Goal: Find specific page/section: Find specific page/section

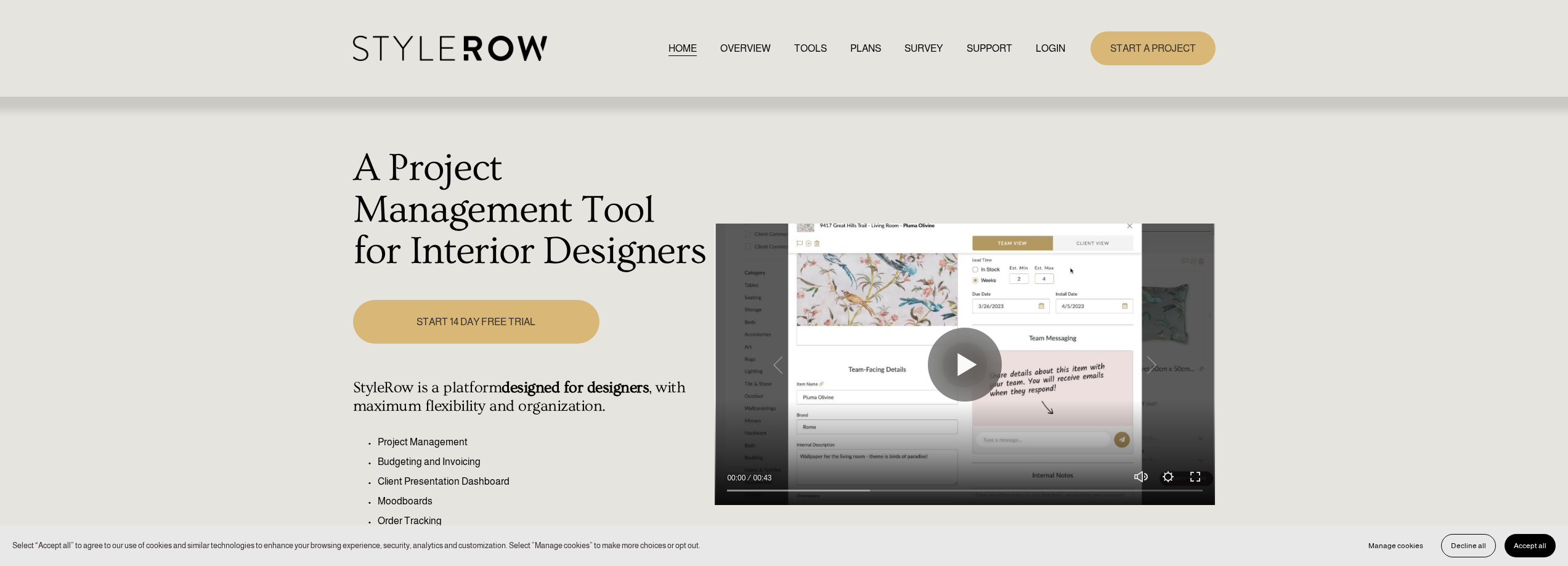
click at [1042, 45] on link "LOGIN" at bounding box center [1050, 48] width 30 height 16
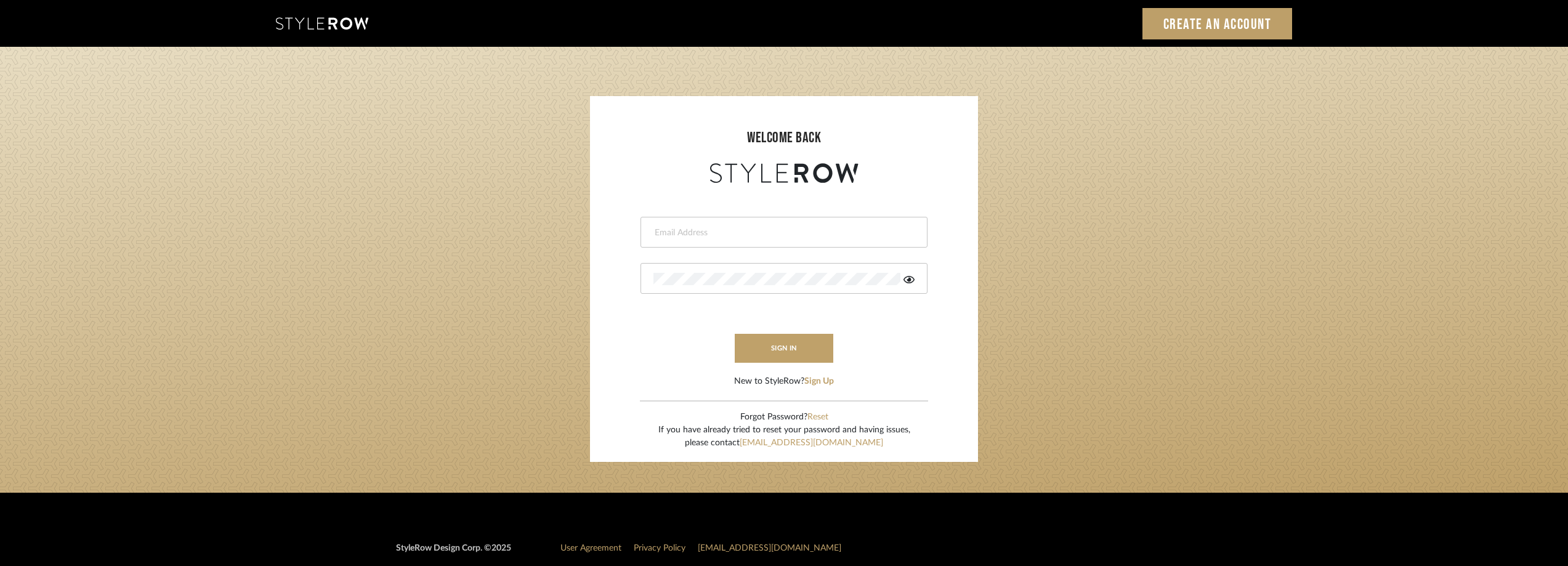
click at [714, 238] on input "email" at bounding box center [782, 233] width 258 height 13
type input "anela@studiodb.com"
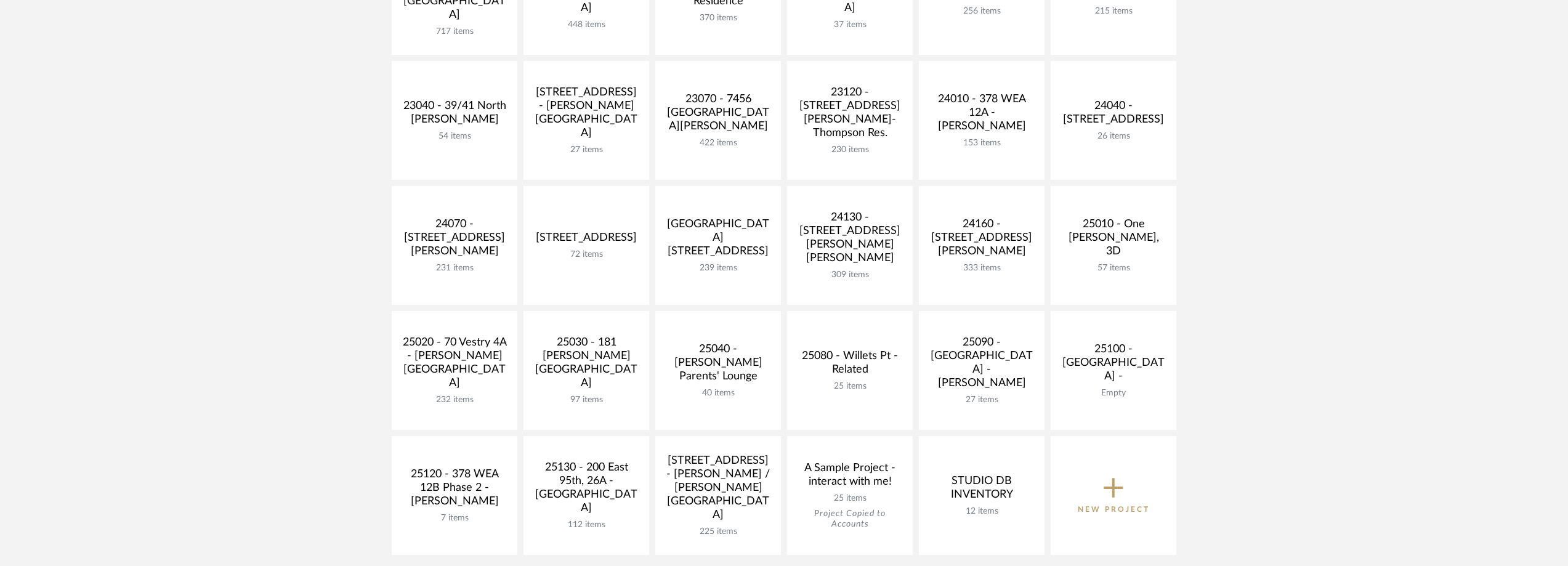
scroll to position [431, 0]
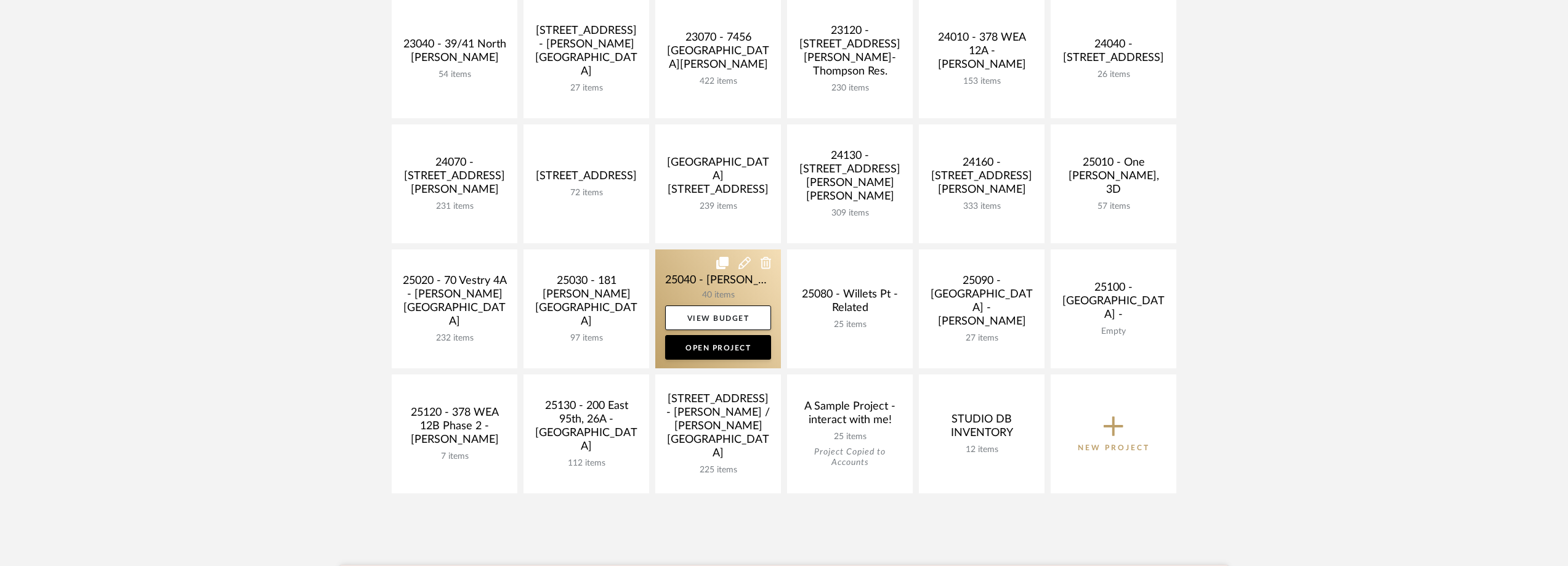
click at [681, 292] on link at bounding box center [718, 308] width 126 height 119
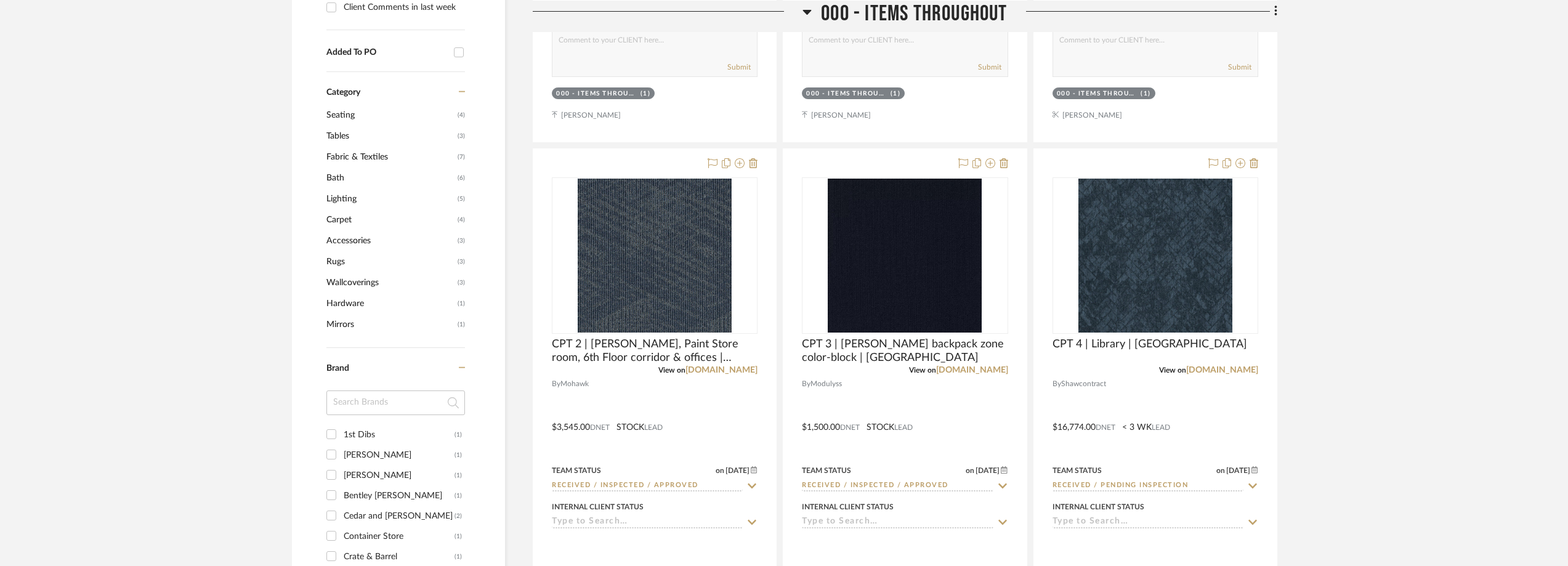
scroll to position [924, 0]
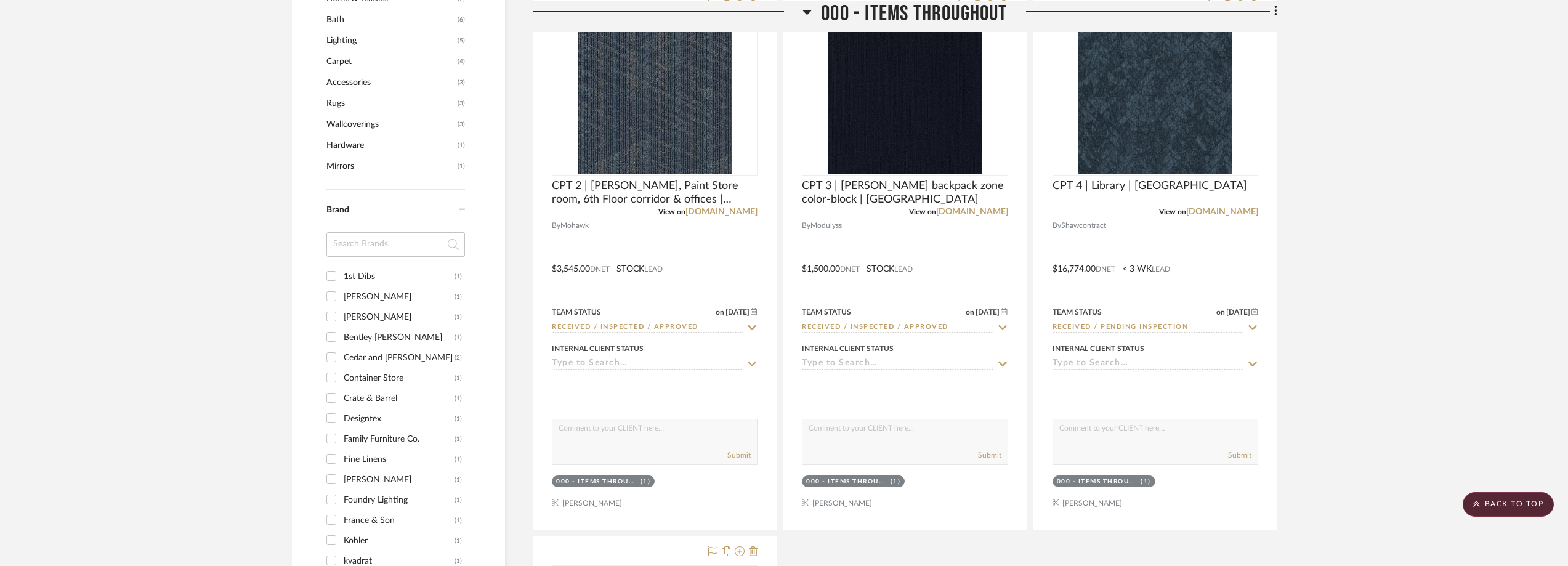
click at [391, 237] on input at bounding box center [396, 244] width 139 height 24
type input "wes"
click at [387, 275] on div "West Elm" at bounding box center [399, 276] width 111 height 19
click at [341, 275] on input "West Elm (5)" at bounding box center [331, 276] width 19 height 19
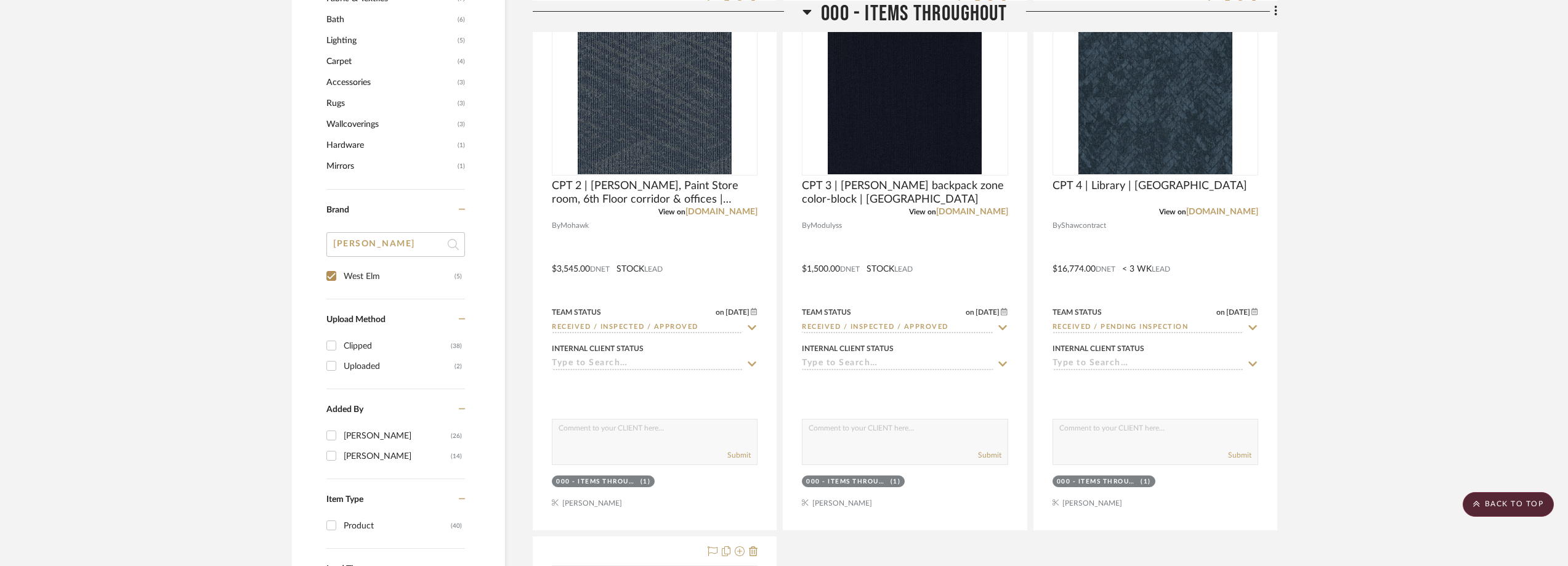
checkbox input "true"
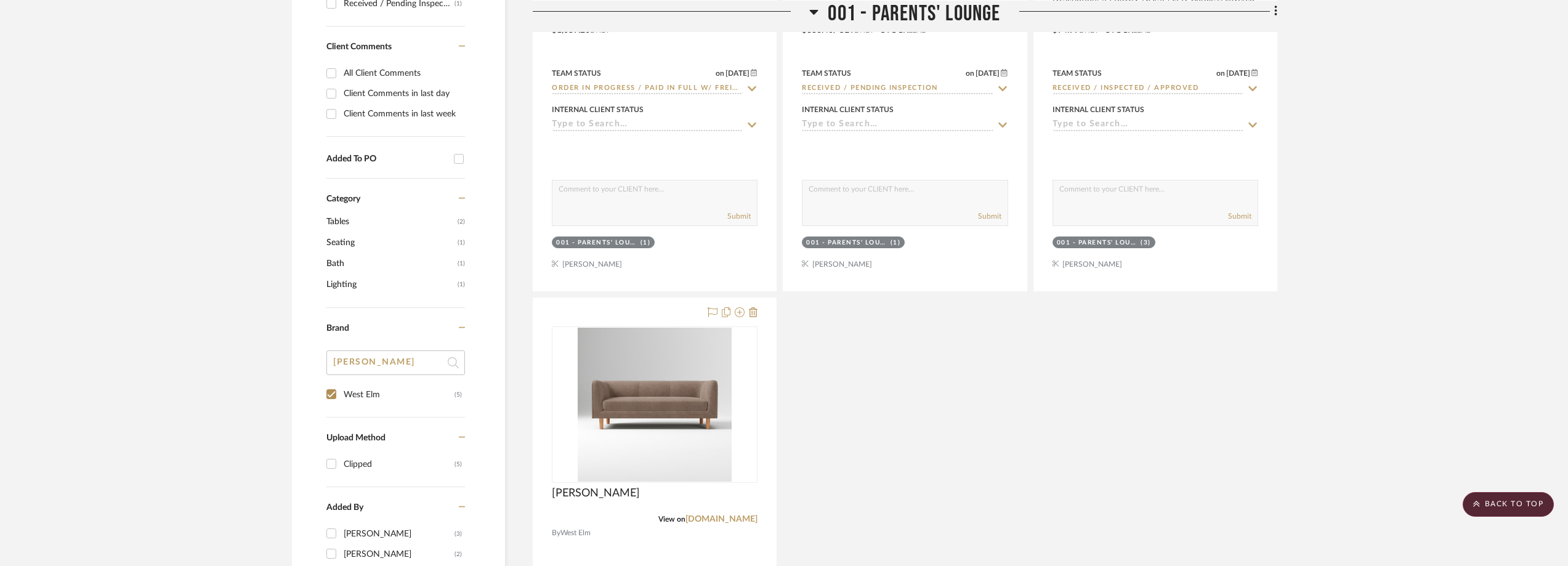
scroll to position [329, 0]
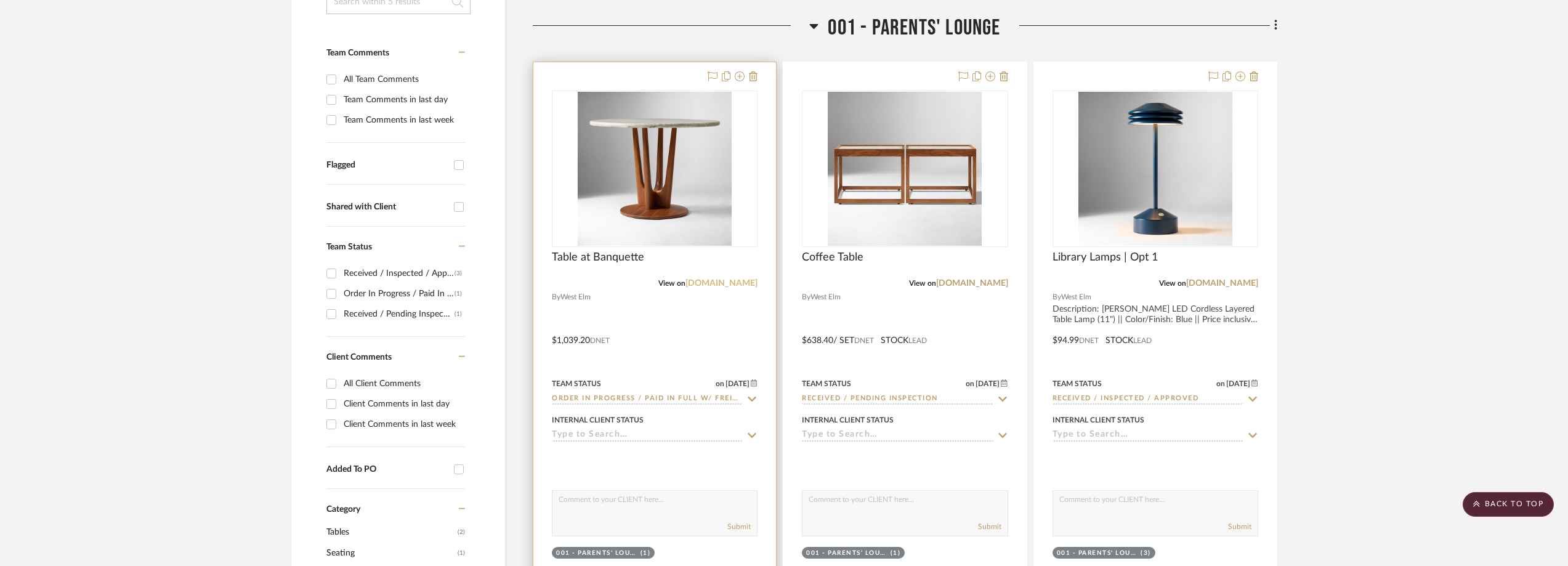
click at [737, 285] on link "westelm.com" at bounding box center [721, 283] width 72 height 9
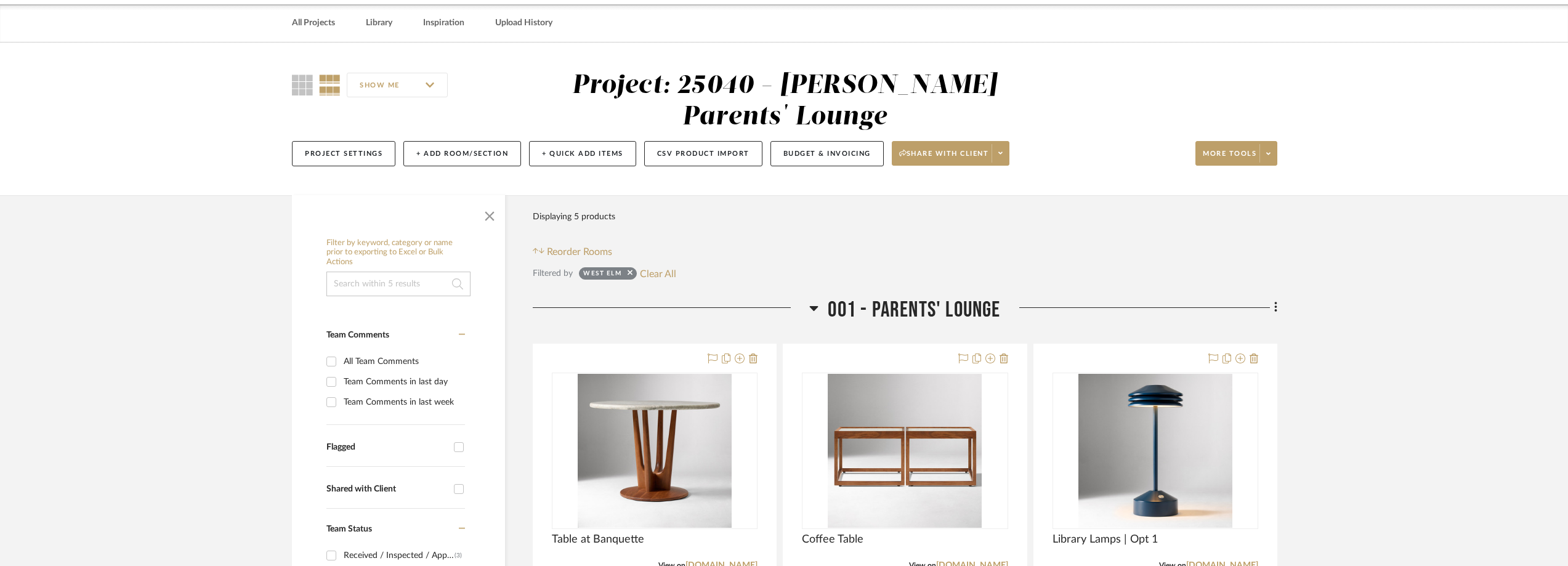
scroll to position [0, 0]
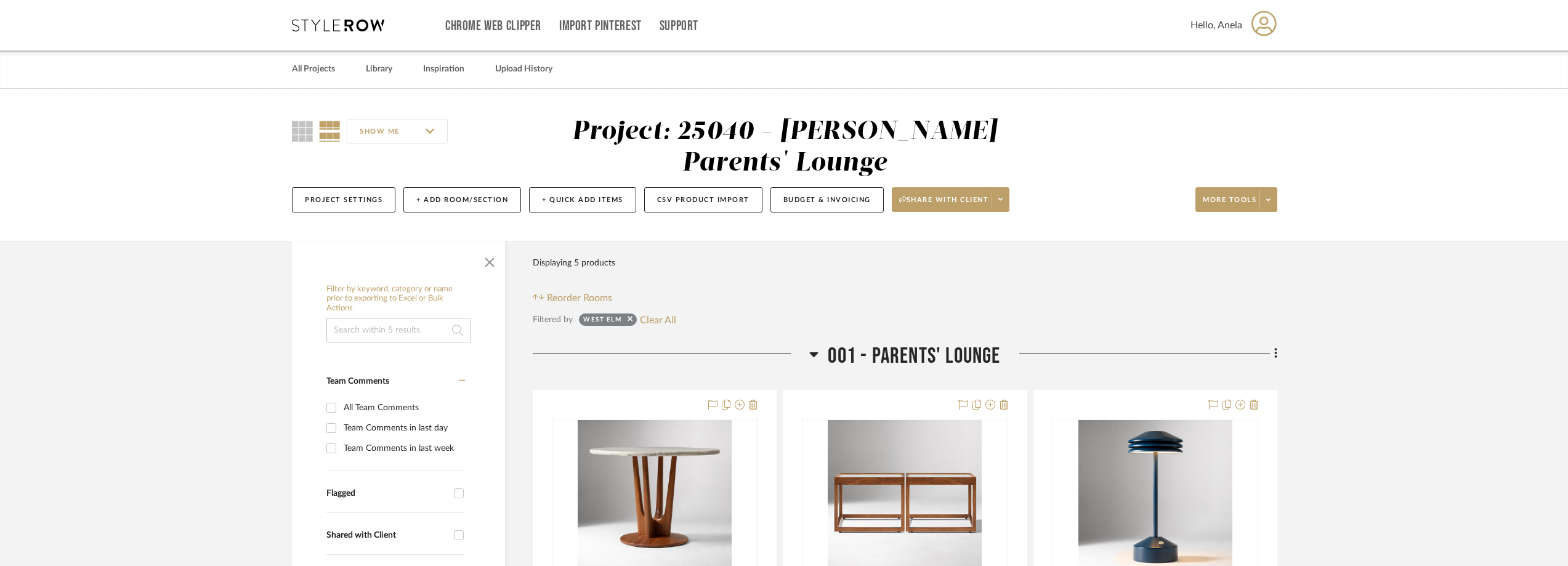
click at [345, 20] on icon at bounding box center [338, 25] width 92 height 13
